Goal: Check status: Check status

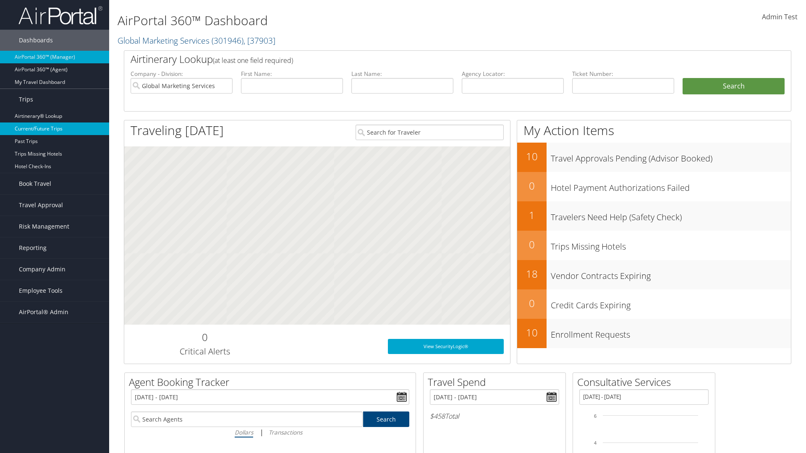
click at [55, 129] on link "Current/Future Trips" at bounding box center [54, 129] width 109 height 13
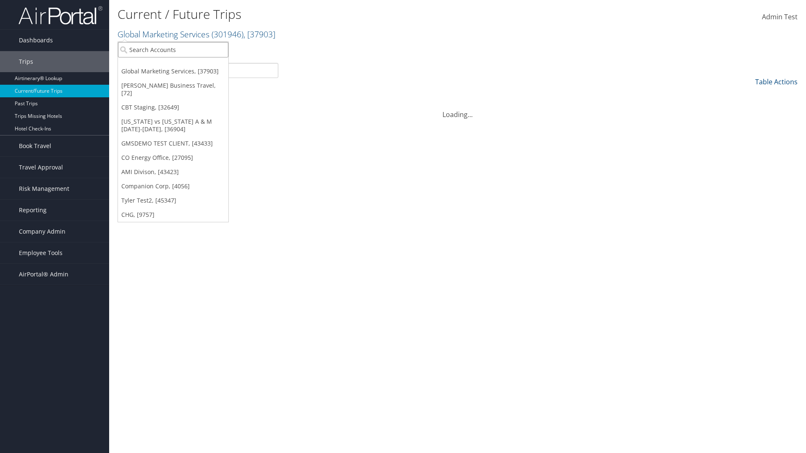
click at [173, 50] on input "search" at bounding box center [173, 50] width 110 height 16
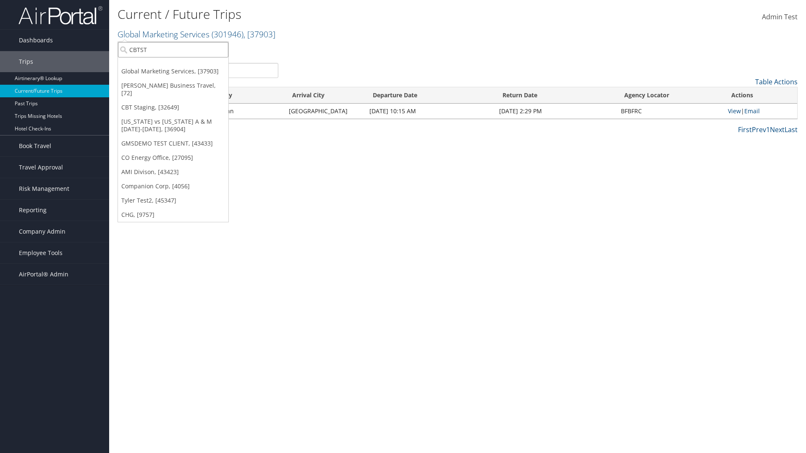
type input "CBTSTG"
click at [173, 65] on div "CBT Staging (CBTSTG), [32649]" at bounding box center [173, 65] width 120 height 8
